Goal: Task Accomplishment & Management: Manage account settings

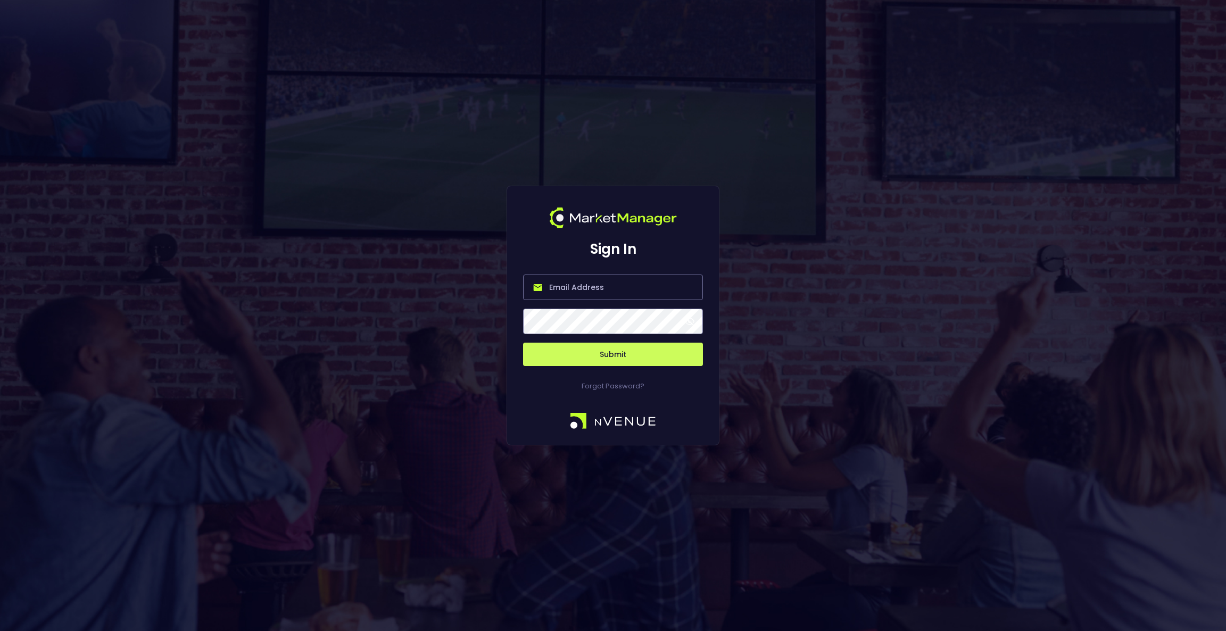
type input "[EMAIL_ADDRESS][DOMAIN_NAME]"
click at [610, 349] on button "Submit" at bounding box center [613, 354] width 180 height 23
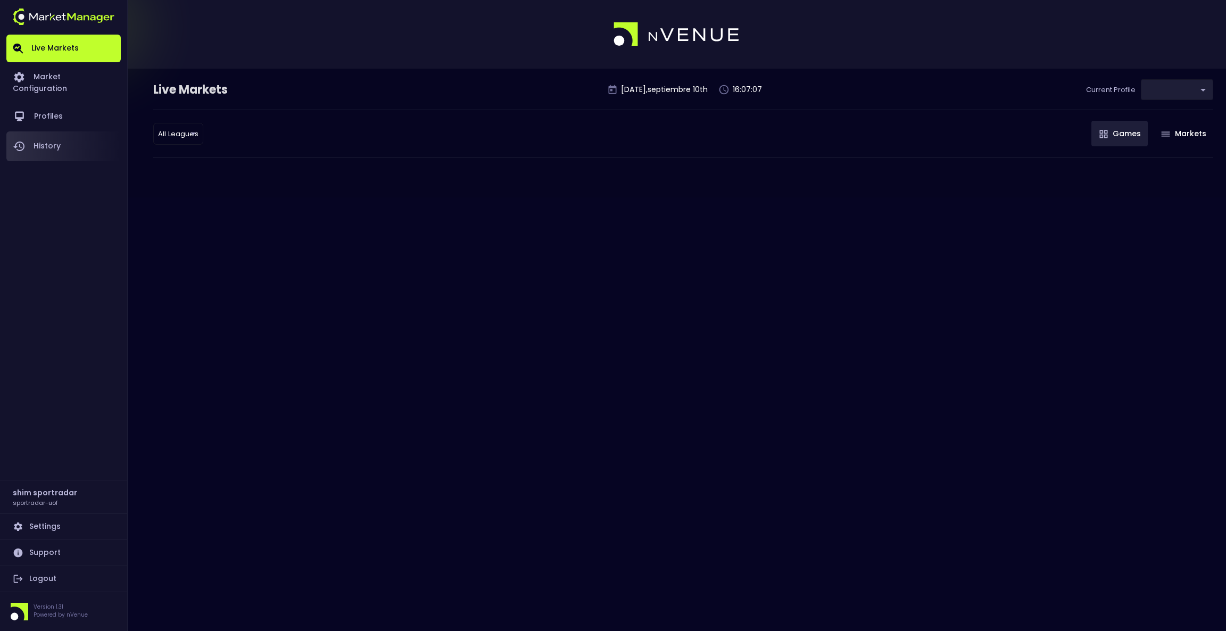
type input "92faa2e0-1ff4-4d95-aa8e-9001997e8080"
click at [55, 82] on link "Market Configuration" at bounding box center [63, 81] width 114 height 39
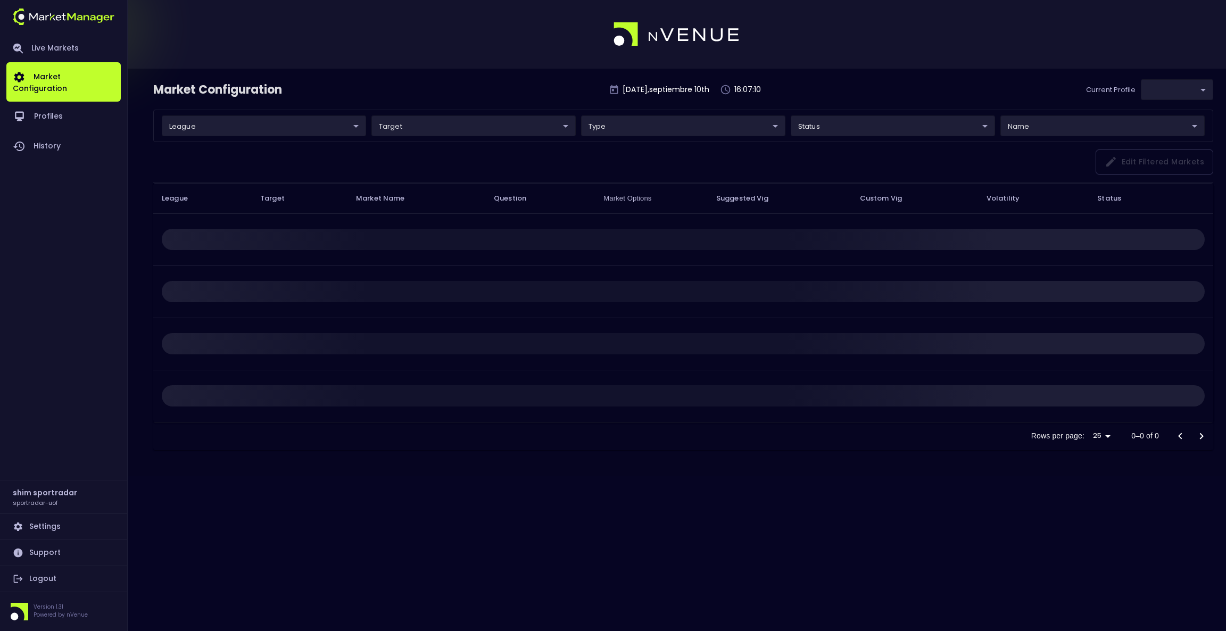
type input "92faa2e0-1ff4-4d95-aa8e-9001997e8080"
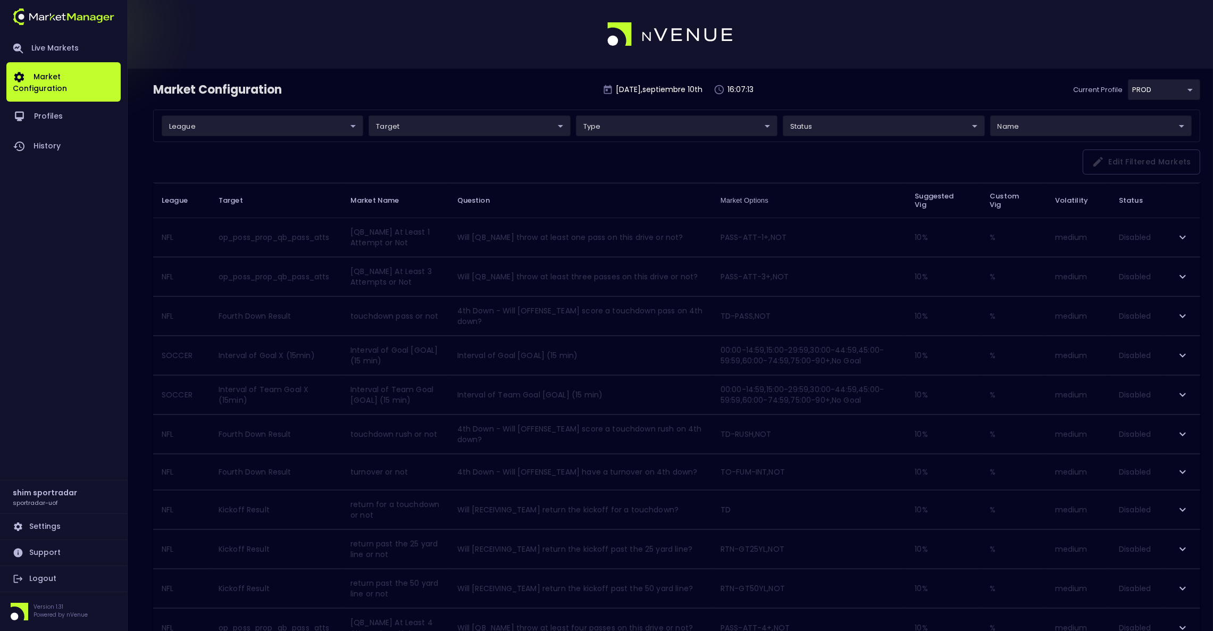
click at [868, 126] on body "Live Markets Market Configuration Profiles History shim sportradar sportradar-u…" at bounding box center [606, 628] width 1213 height 1257
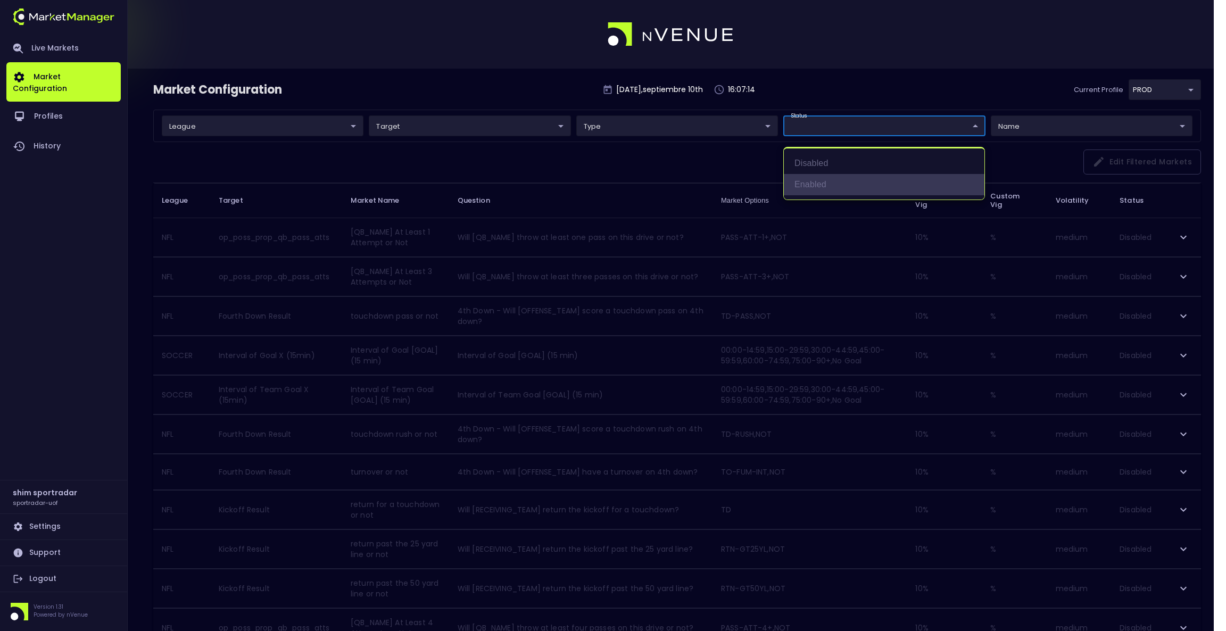
click at [831, 180] on li "Enabled" at bounding box center [884, 184] width 201 height 21
type input "Enabled"
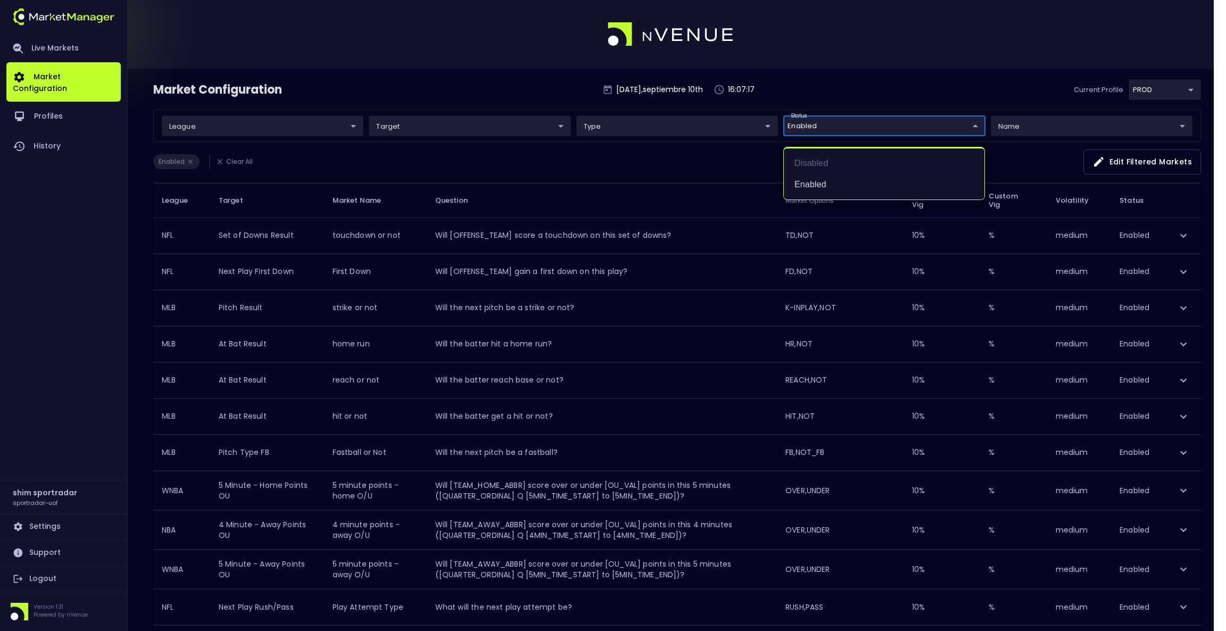
click at [342, 129] on div at bounding box center [613, 315] width 1226 height 631
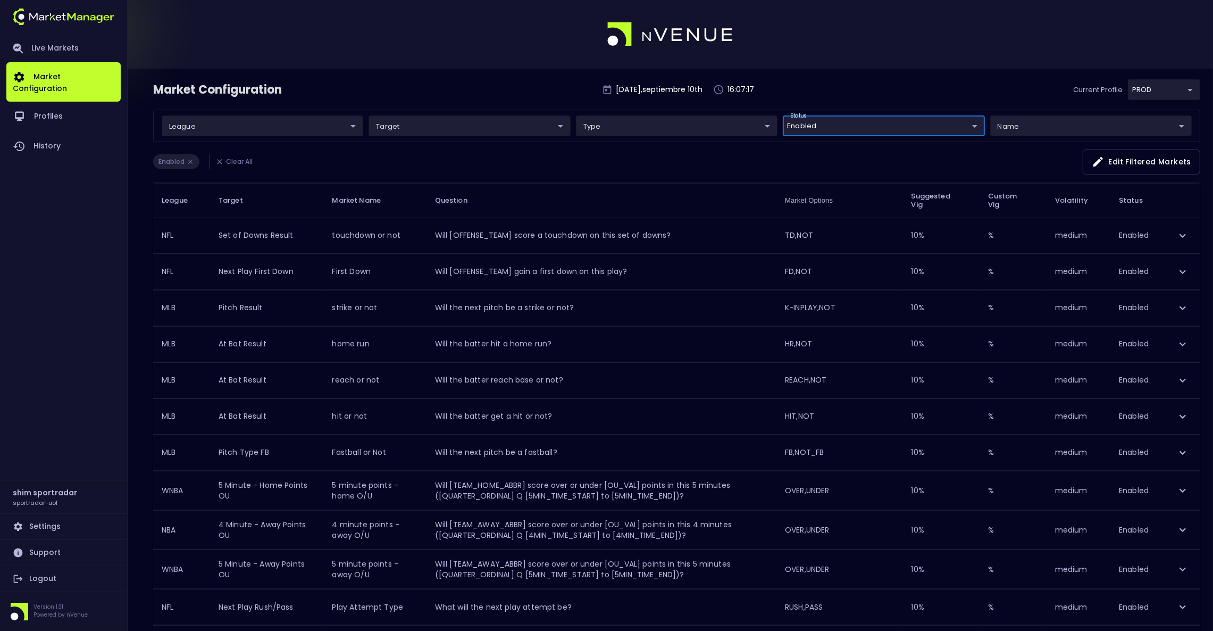
click at [344, 126] on body "Live Markets Market Configuration Profiles History shim sportradar sportradar-u…" at bounding box center [606, 611] width 1213 height 1223
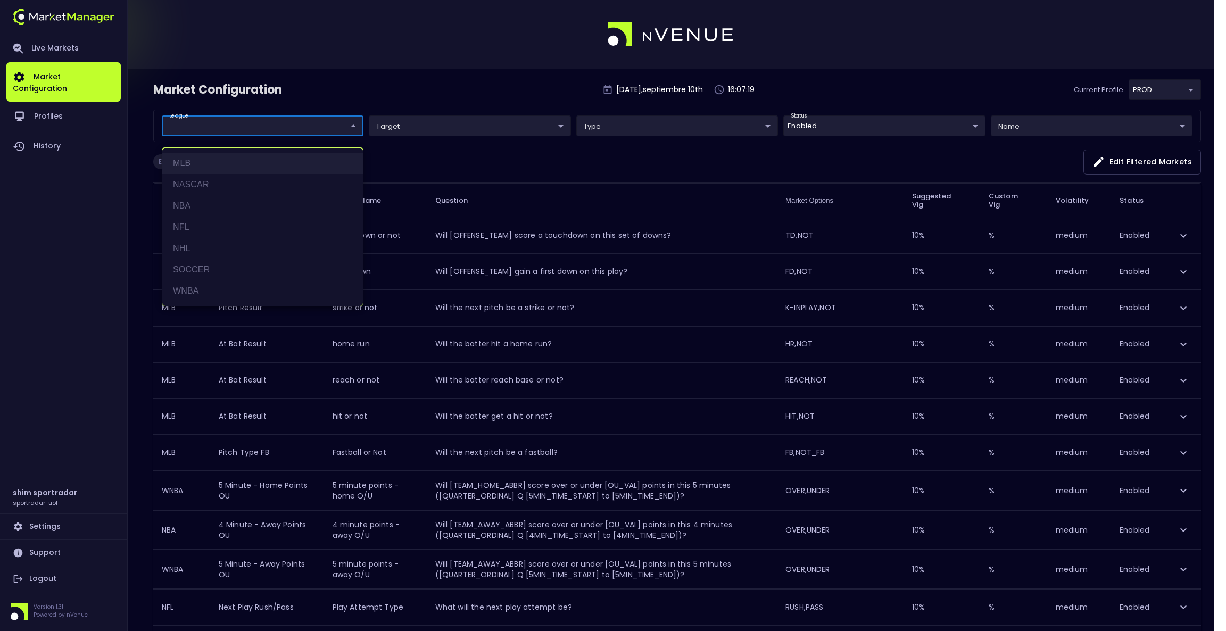
click at [297, 165] on li "MLB" at bounding box center [262, 163] width 201 height 21
type input "MLB"
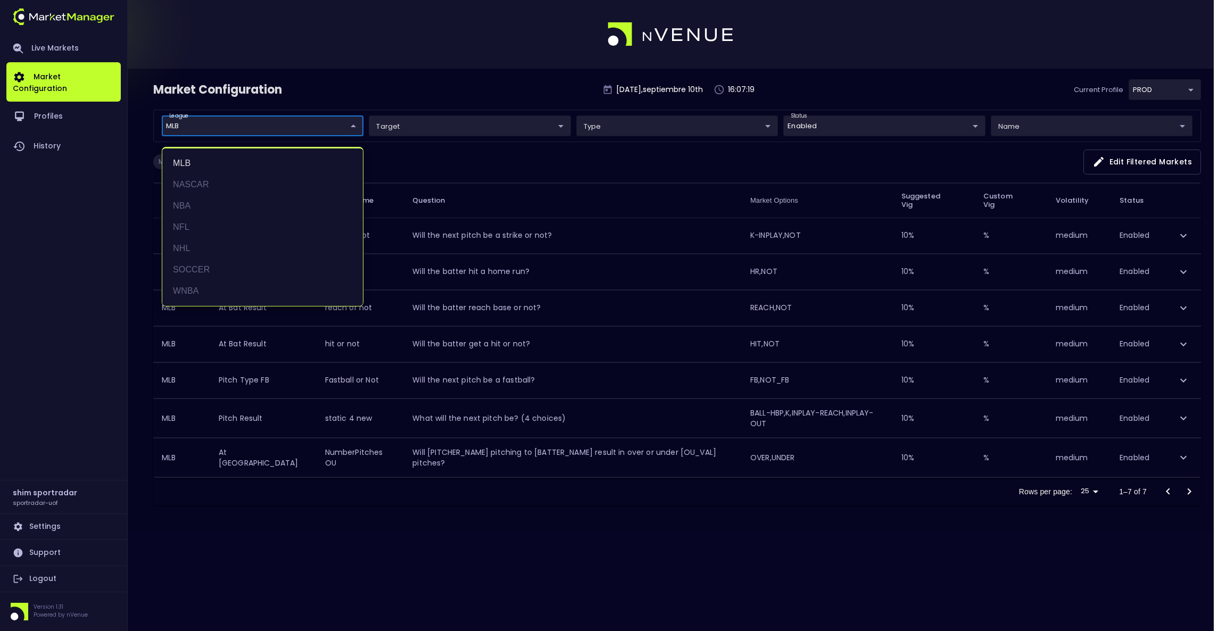
click at [487, 103] on div at bounding box center [613, 315] width 1226 height 631
